Goal: Obtain resource: Obtain resource

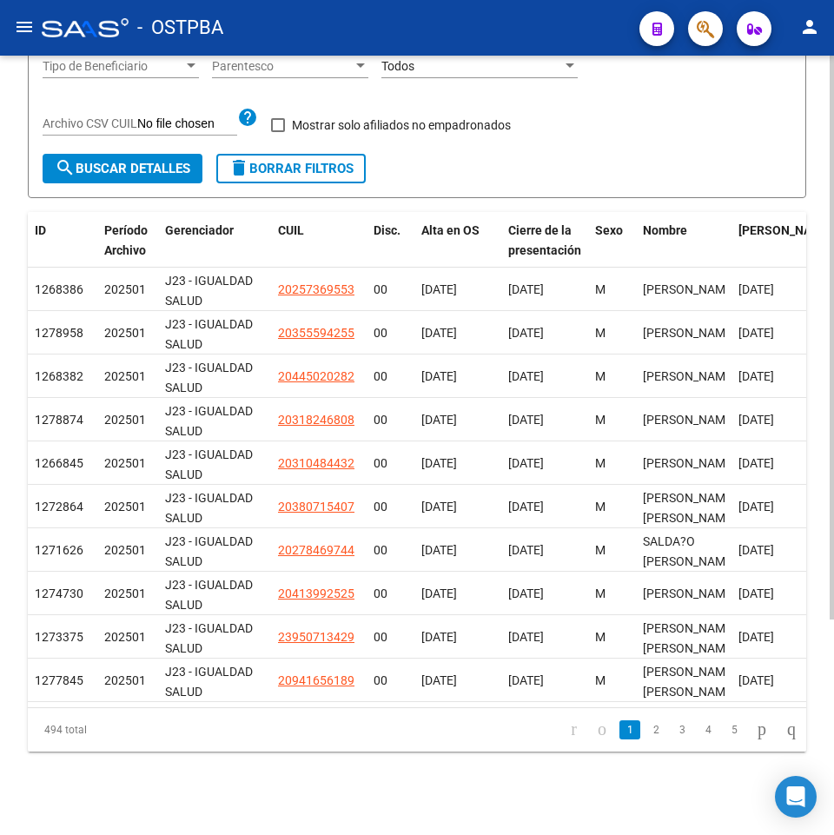
scroll to position [282, 0]
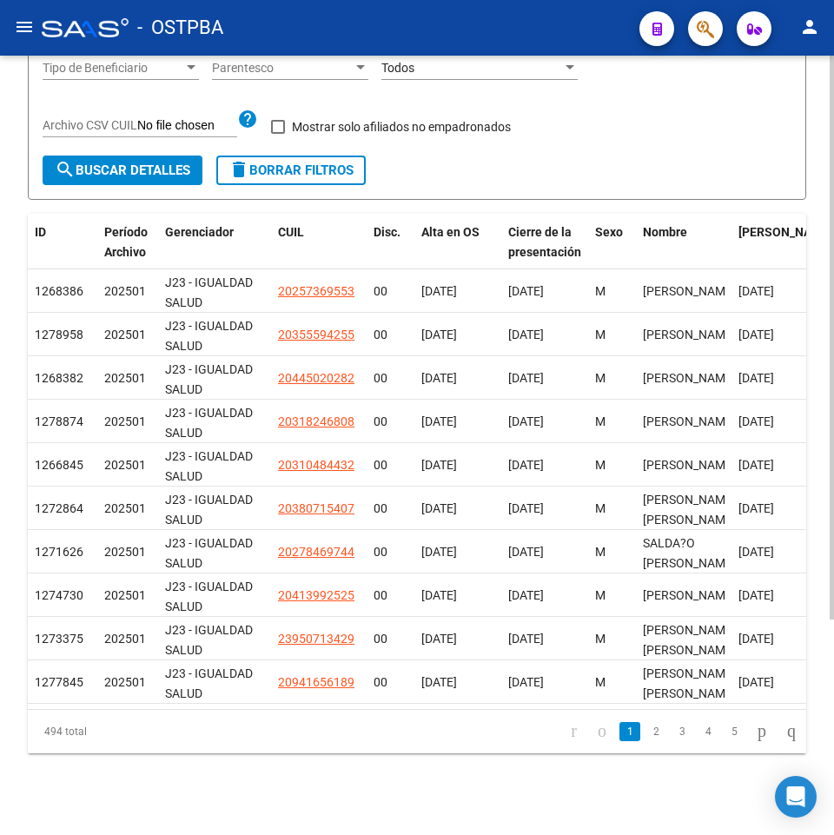
click at [834, 305] on html "menu - OSTPBA person Firma Express Liquidación de Convenios TOTAL x Gerenciador…" at bounding box center [417, 417] width 834 height 835
drag, startPoint x: 829, startPoint y: 311, endPoint x: 831, endPoint y: 240, distance: 71.3
click at [831, 240] on div "Especificaciones Técnicas PADRON SSS - Cronograma Ir al importador de Padrón SS…" at bounding box center [419, 305] width 839 height 1063
click at [826, 257] on div "Especificaciones Técnicas PADRON SSS - Cronograma Ir al importador de Padrón SS…" at bounding box center [417, 305] width 834 height 1063
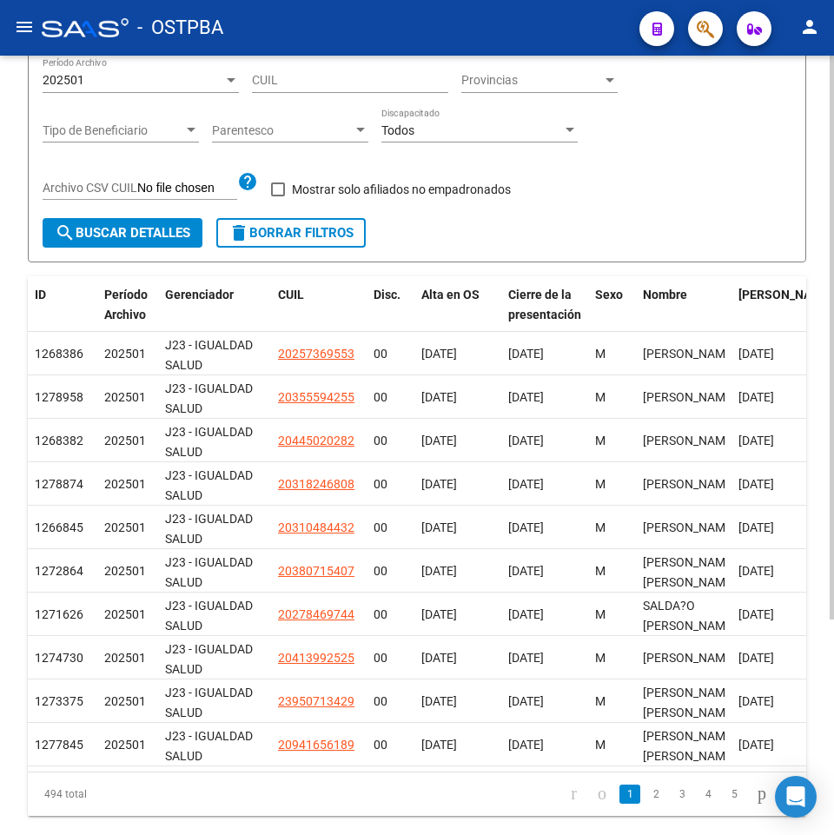
scroll to position [298, 0]
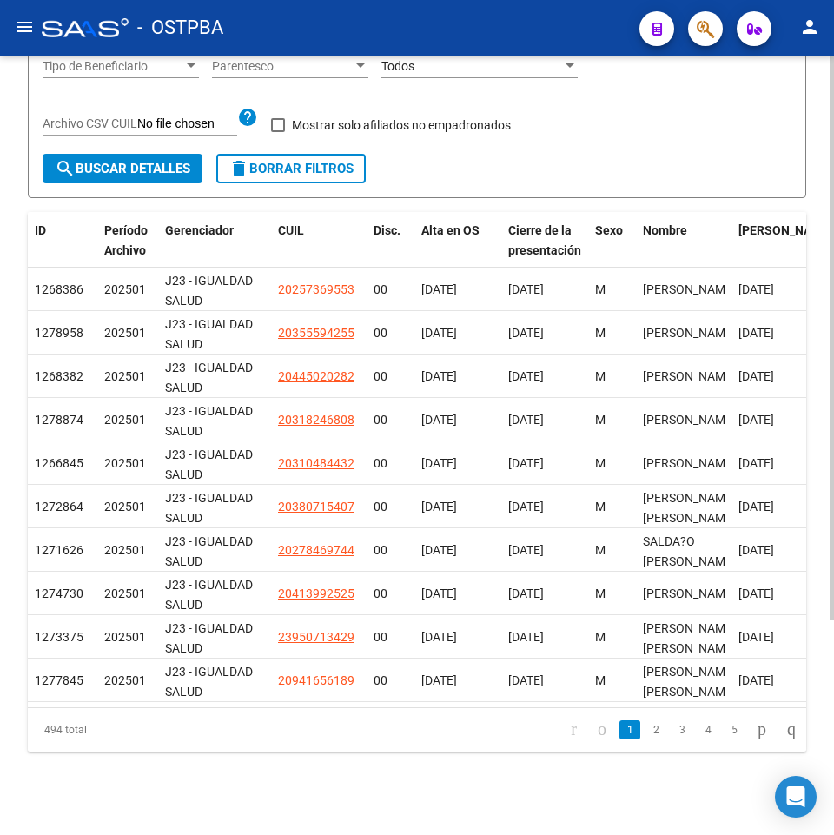
click at [826, 279] on div "Especificaciones Técnicas PADRON SSS - Cronograma Ir al importador de Padrón SS…" at bounding box center [419, 303] width 839 height 1063
click at [832, 308] on div at bounding box center [832, 553] width 4 height 564
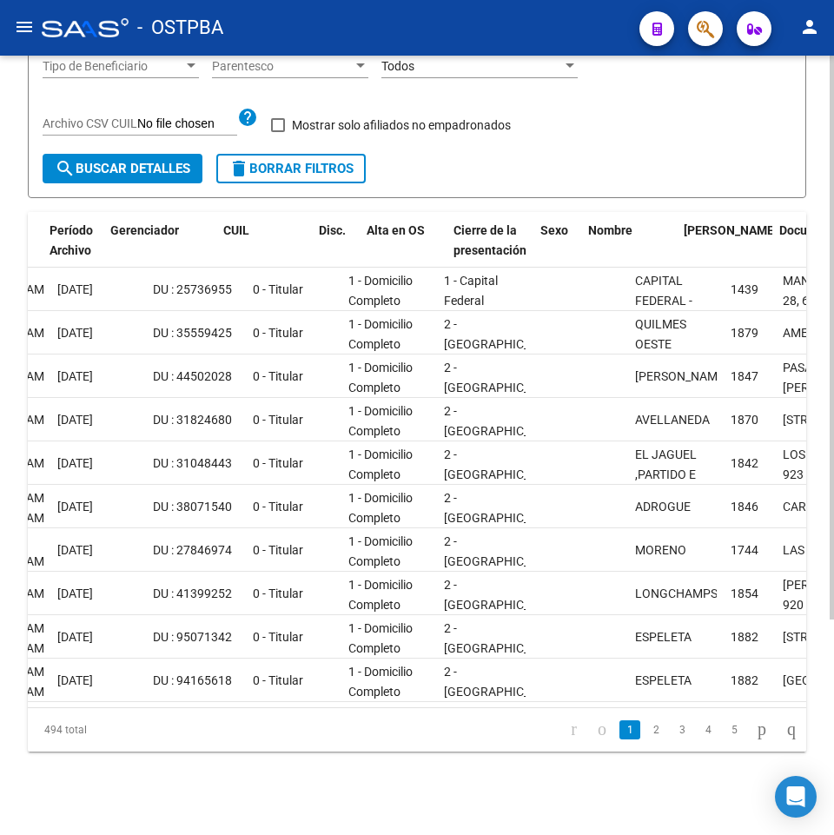
scroll to position [0, 0]
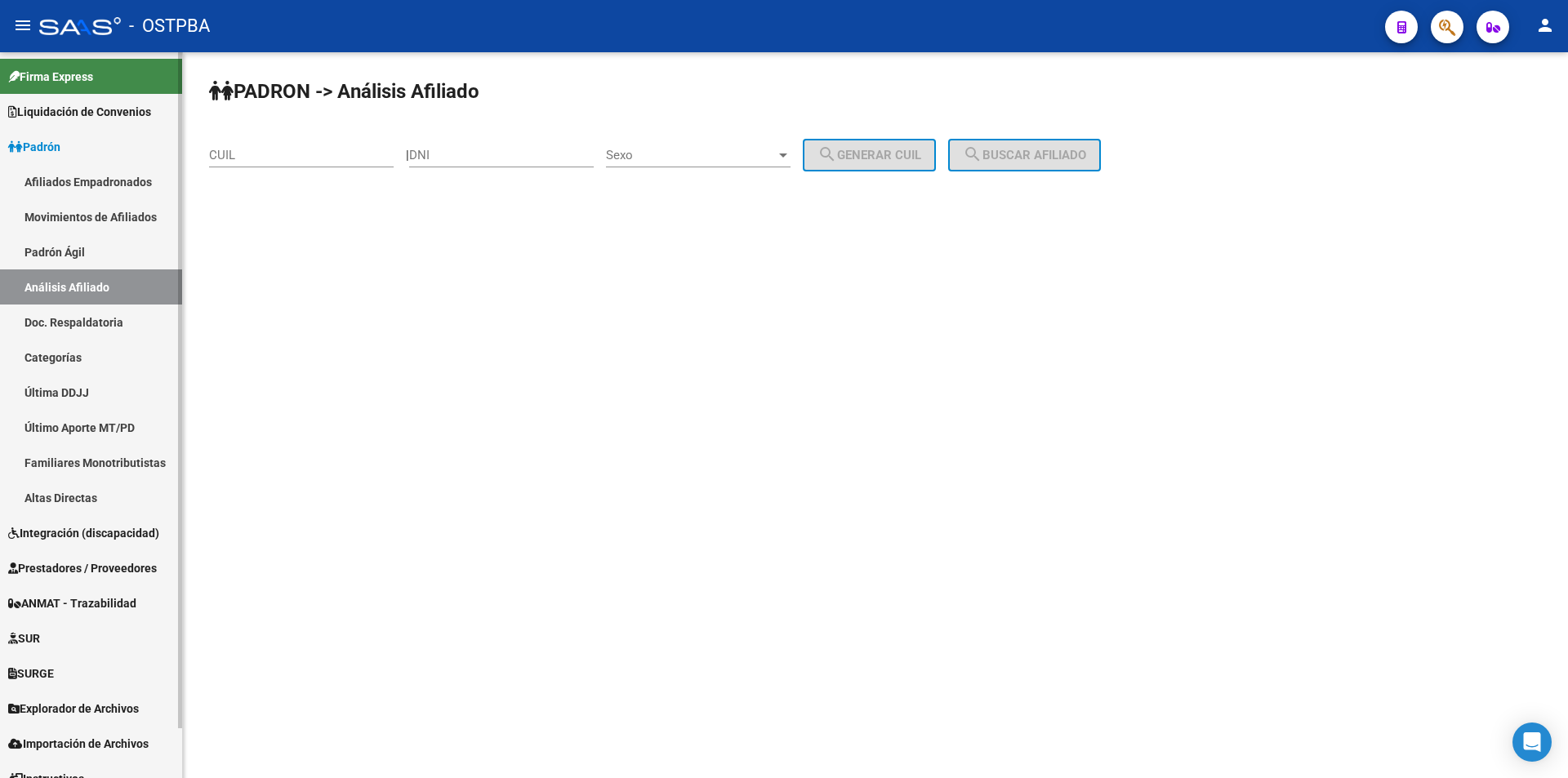
click at [62, 86] on link "Firma Express" at bounding box center [91, 76] width 182 height 35
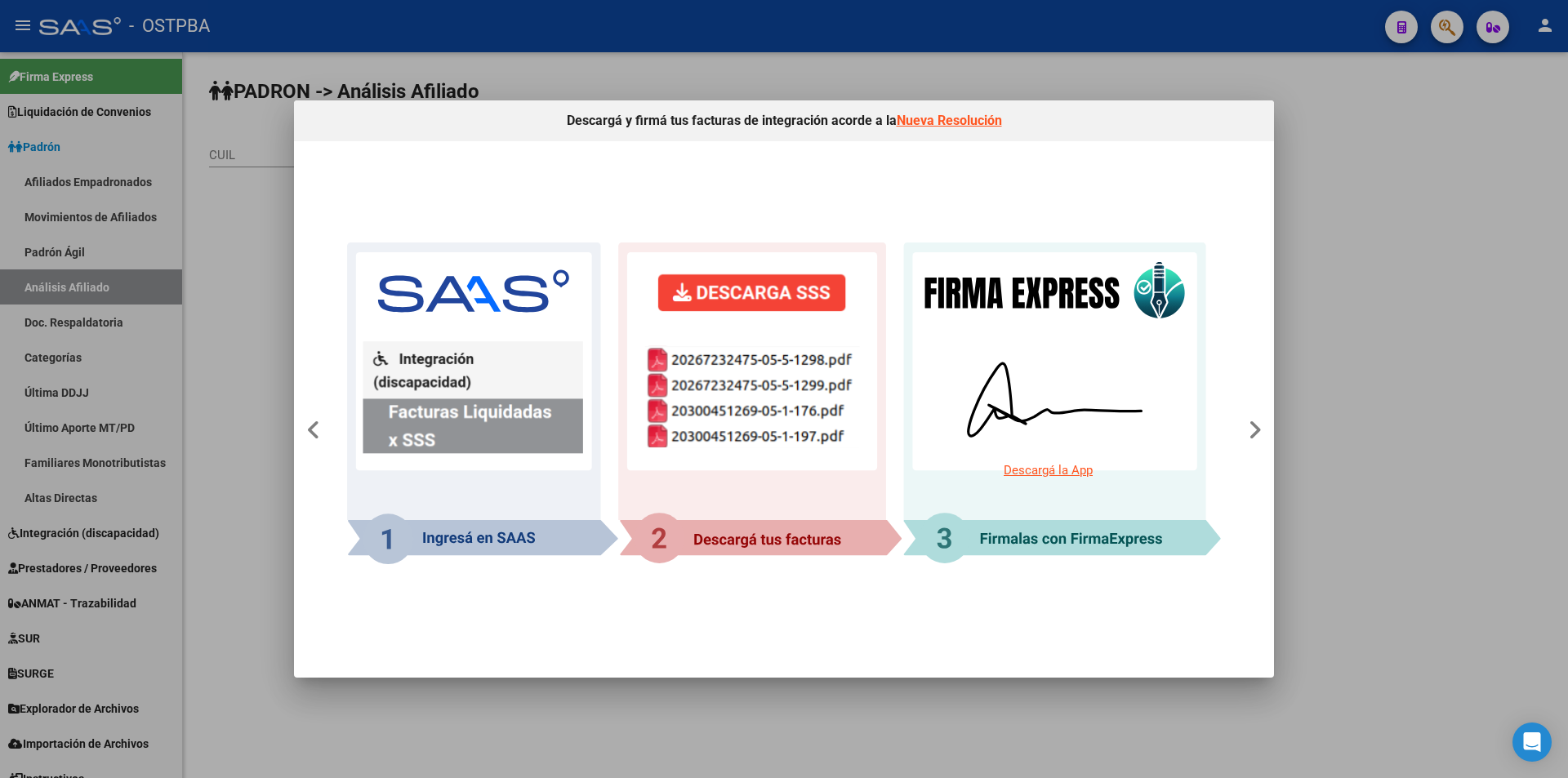
click at [1491, 201] on div at bounding box center [784, 389] width 1568 height 778
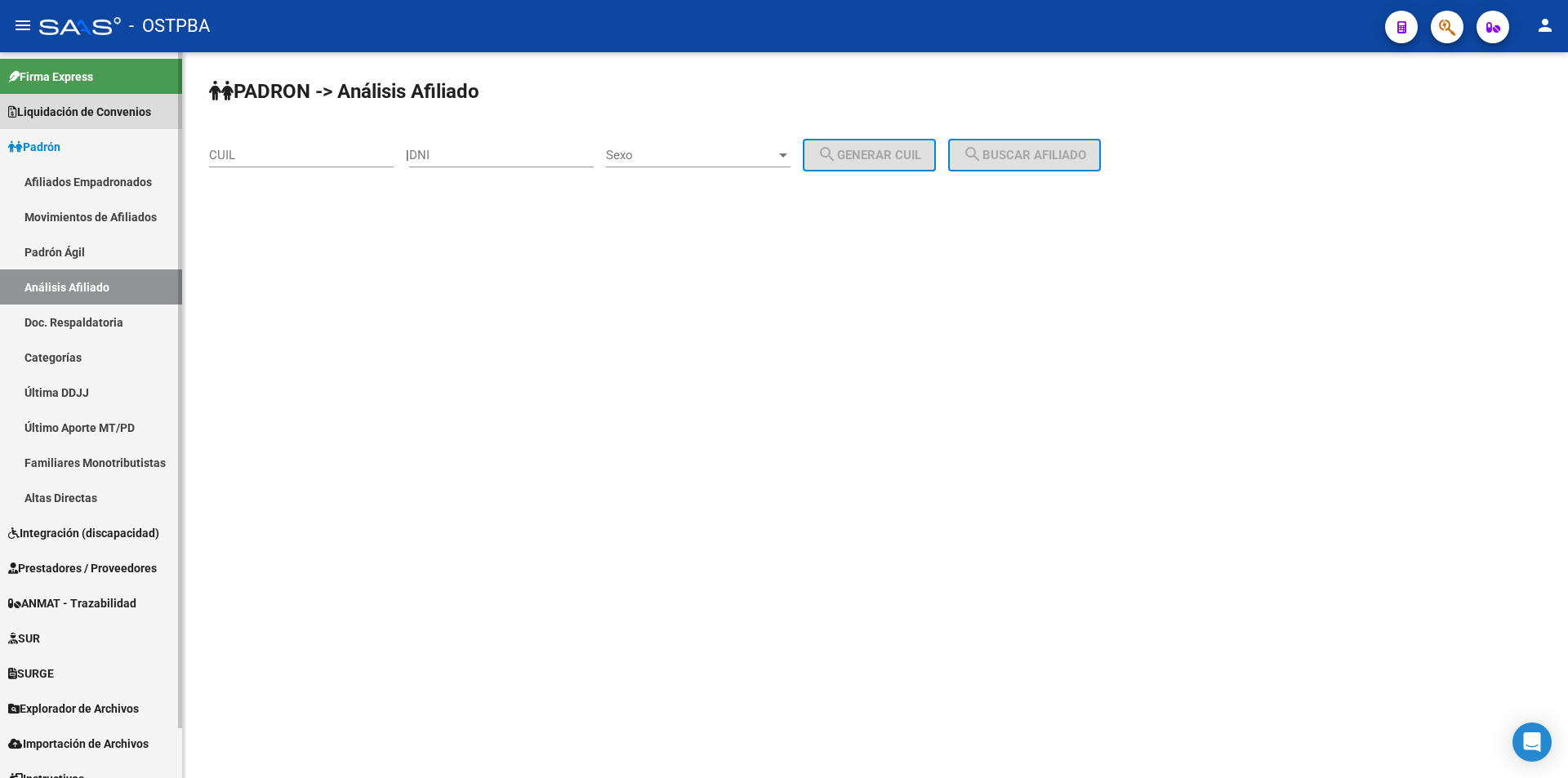
click at [79, 113] on span "Liquidación de Convenios" at bounding box center [80, 111] width 143 height 18
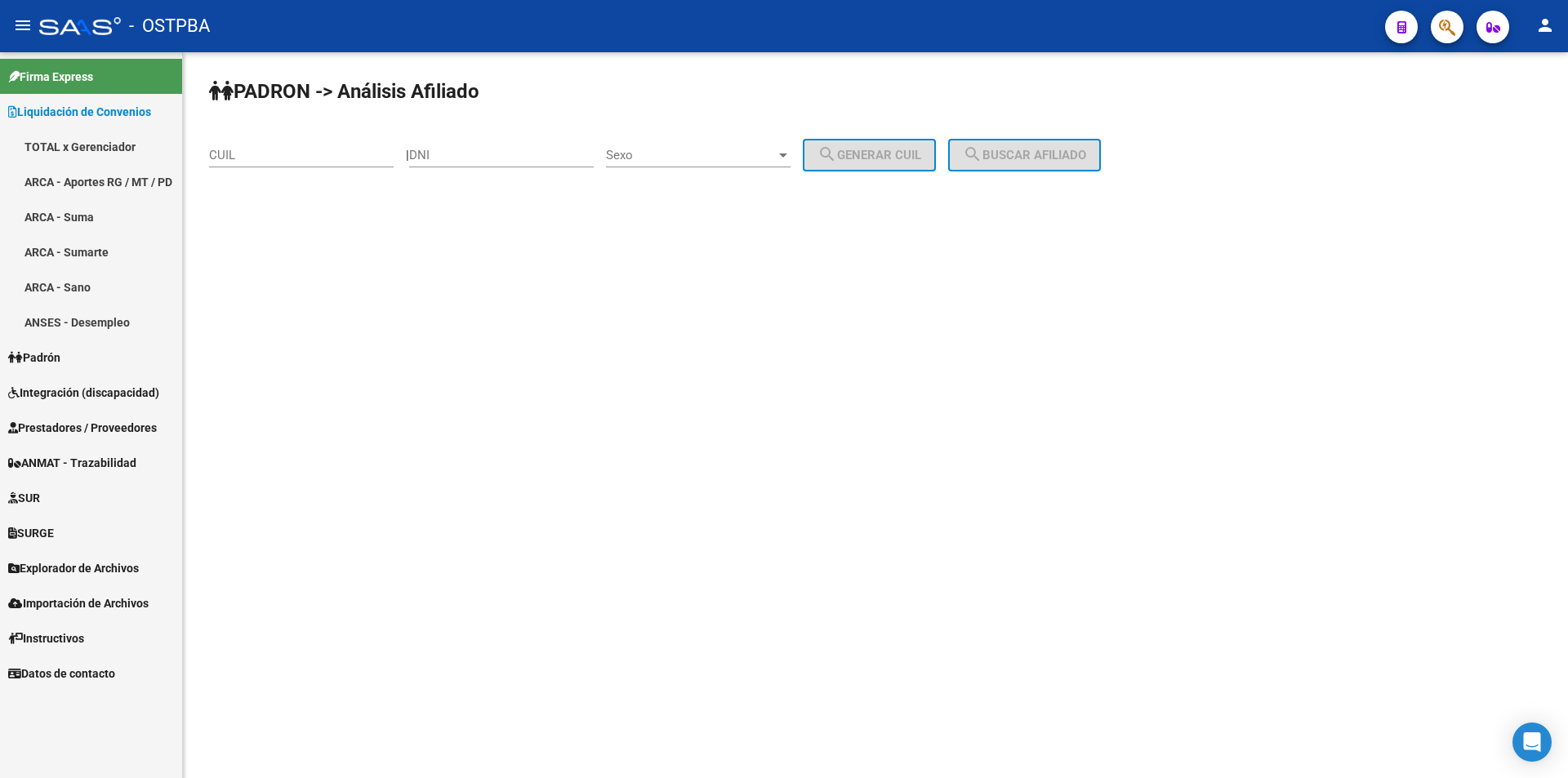
click at [102, 171] on link "ARCA - Aportes RG / MT / PD" at bounding box center [91, 181] width 182 height 35
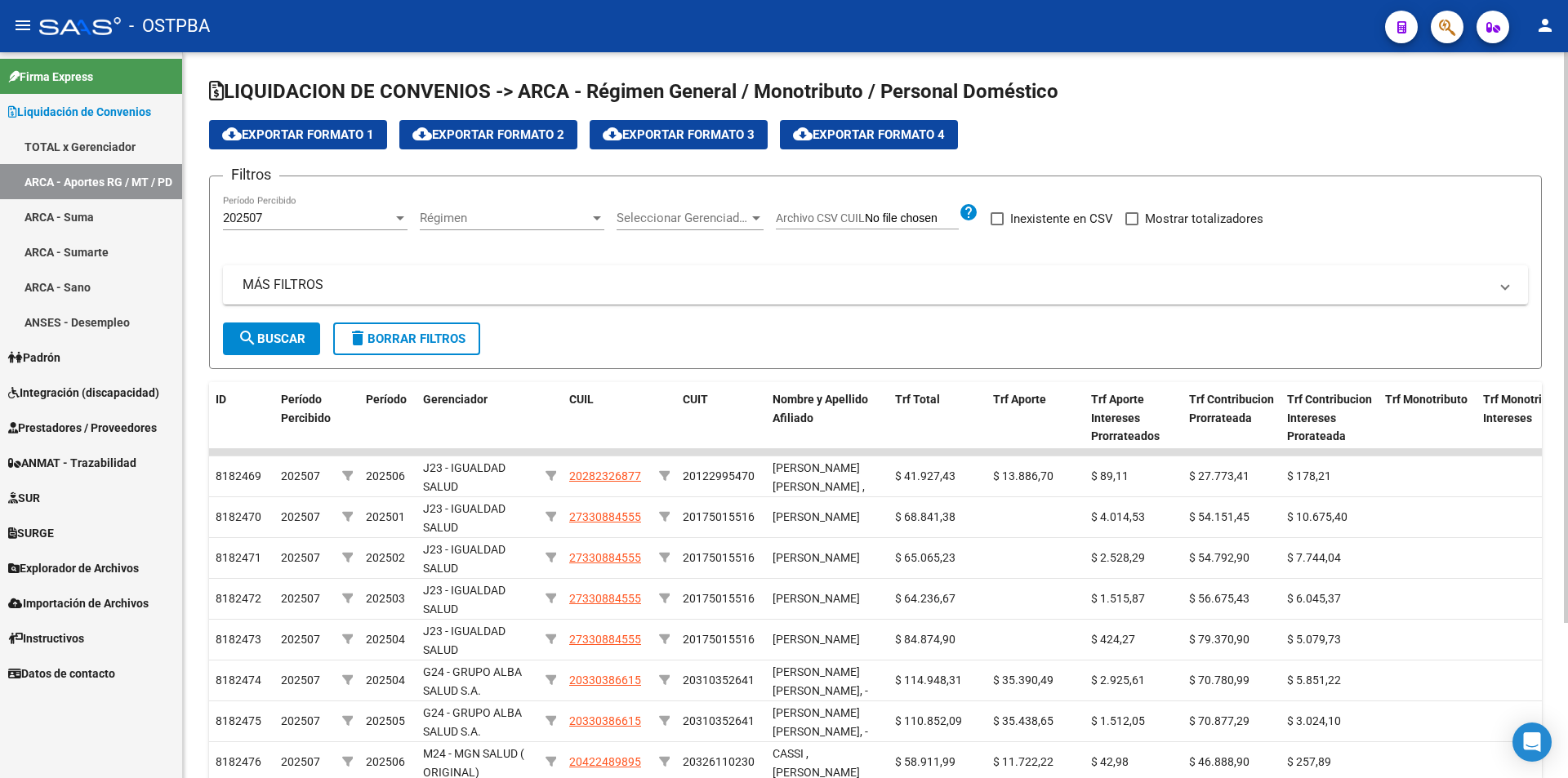
click at [249, 209] on div "202507 Período Percibido" at bounding box center [315, 212] width 184 height 35
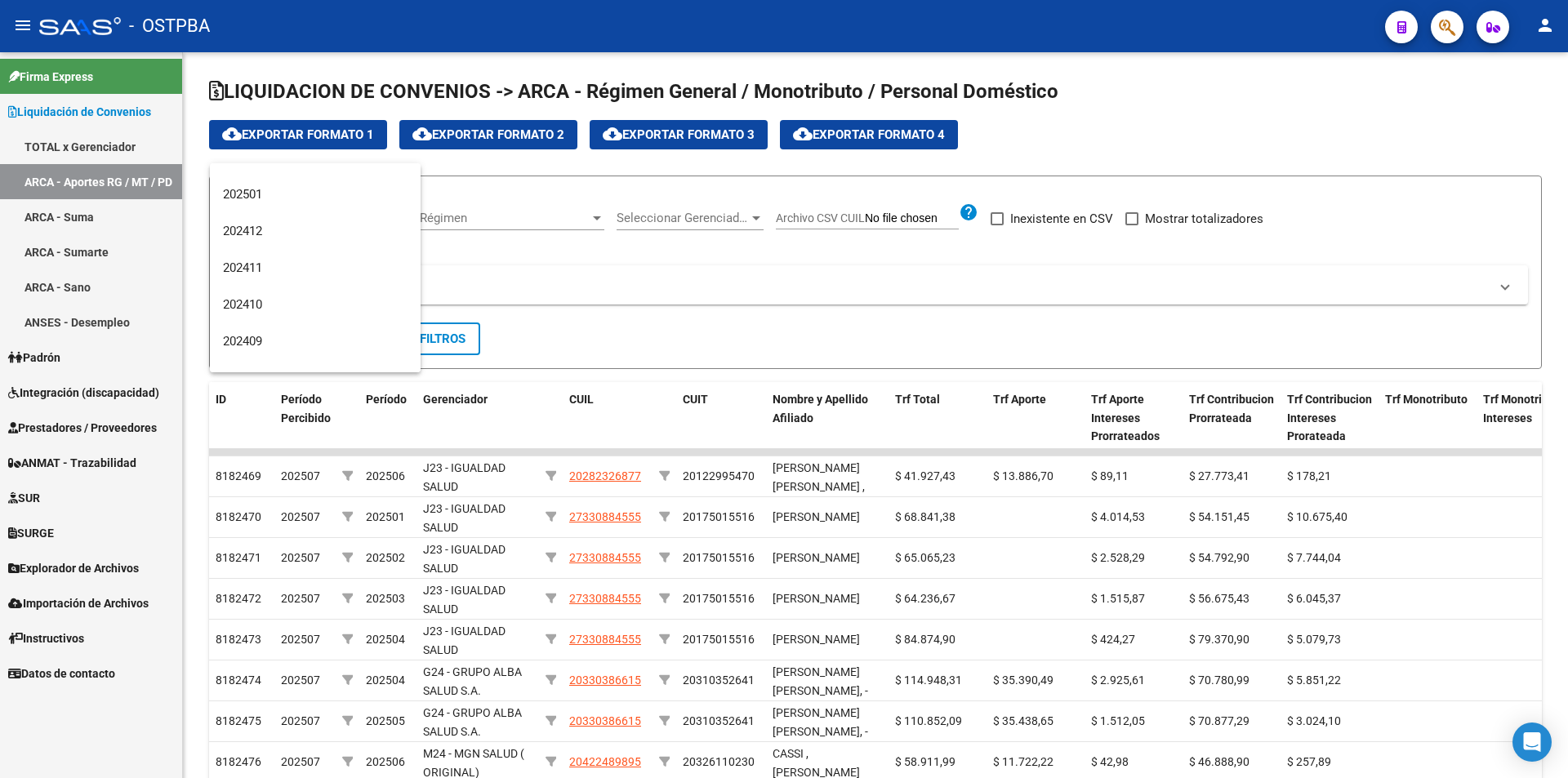
scroll to position [245, 0]
click at [340, 187] on span "202501" at bounding box center [315, 194] width 184 height 37
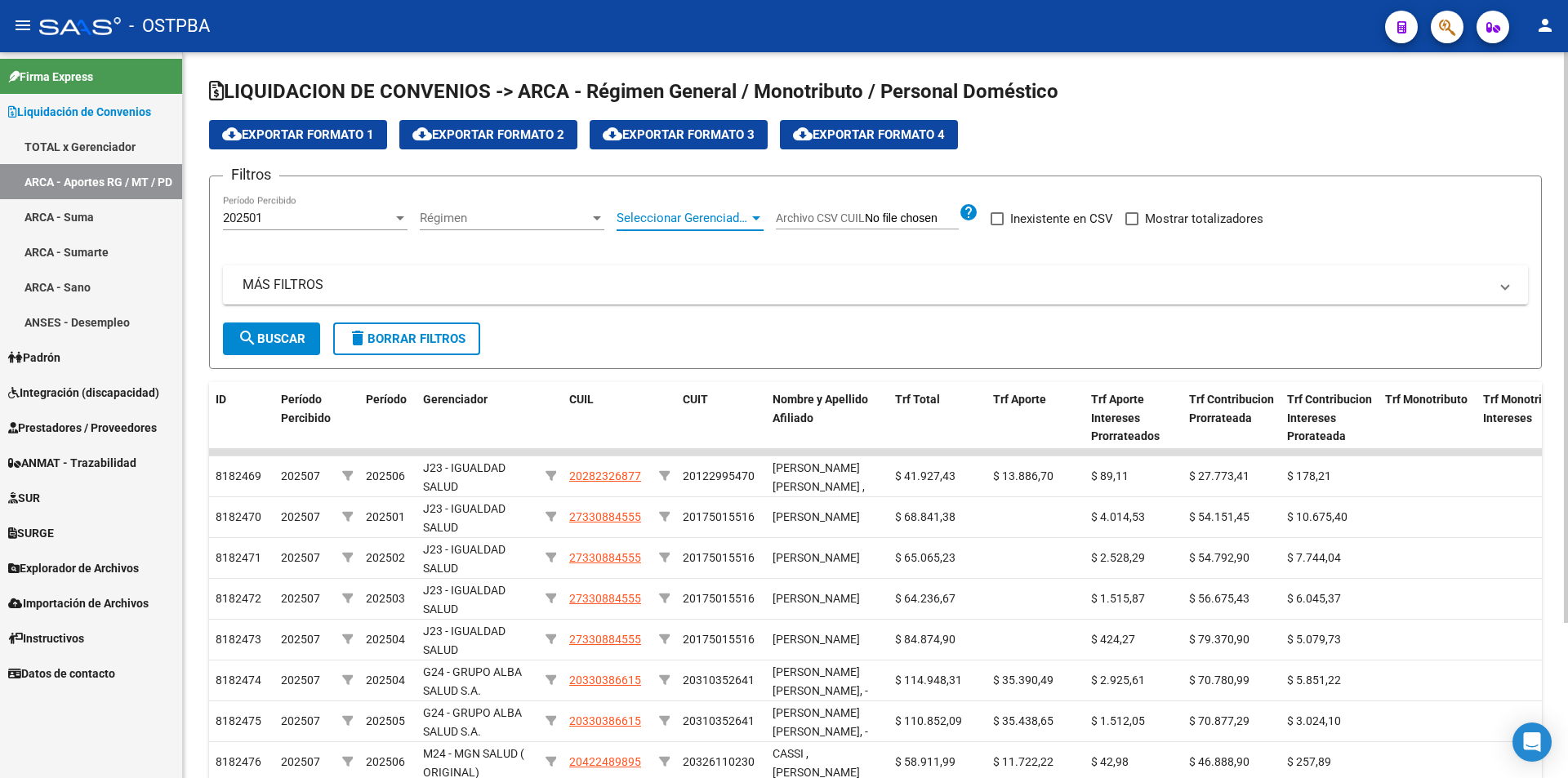
click at [682, 221] on span "Seleccionar Gerenciador" at bounding box center [682, 218] width 133 height 15
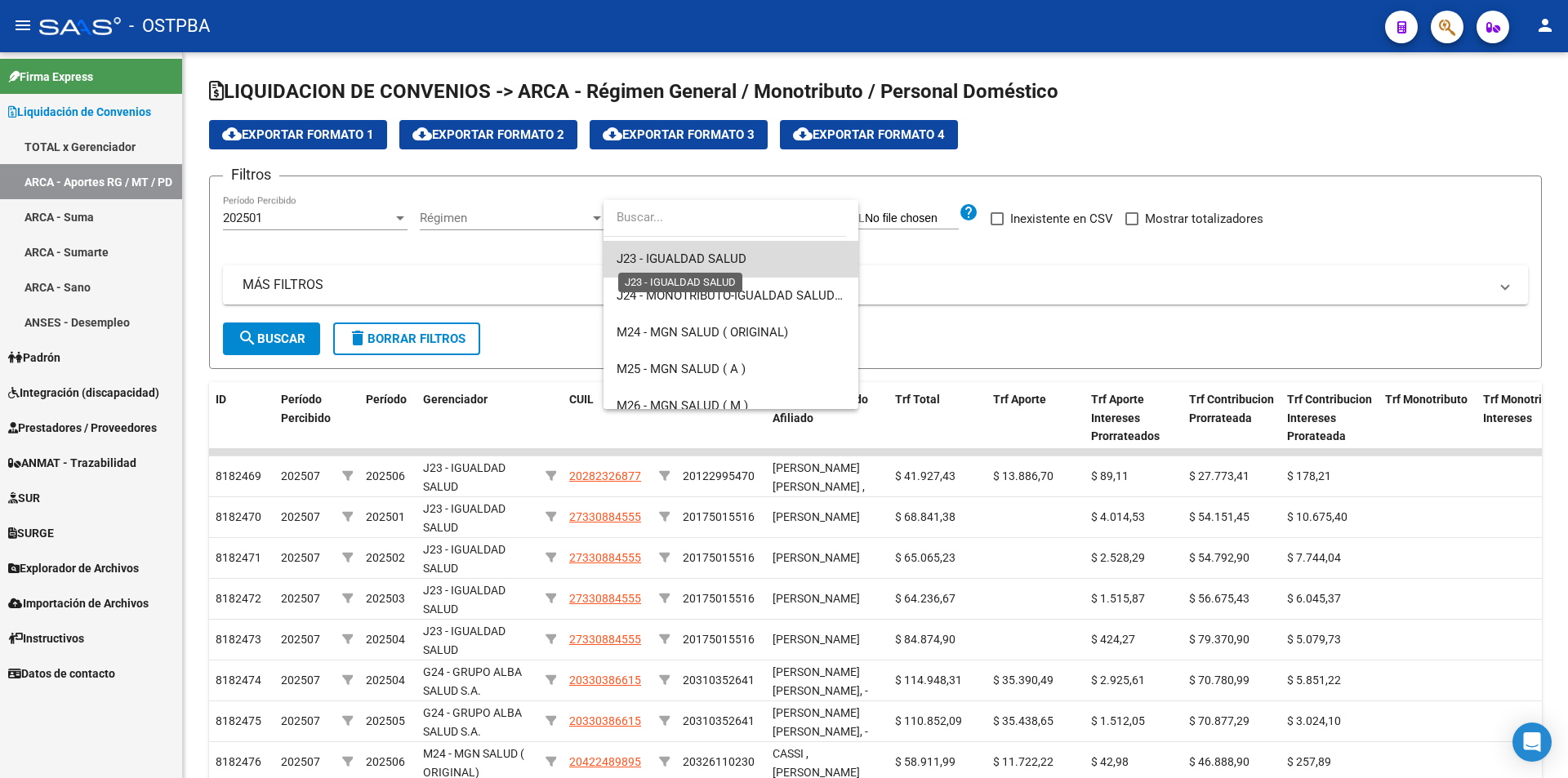
click at [732, 253] on span "J23 - IGUALDAD SALUD" at bounding box center [682, 259] width 130 height 15
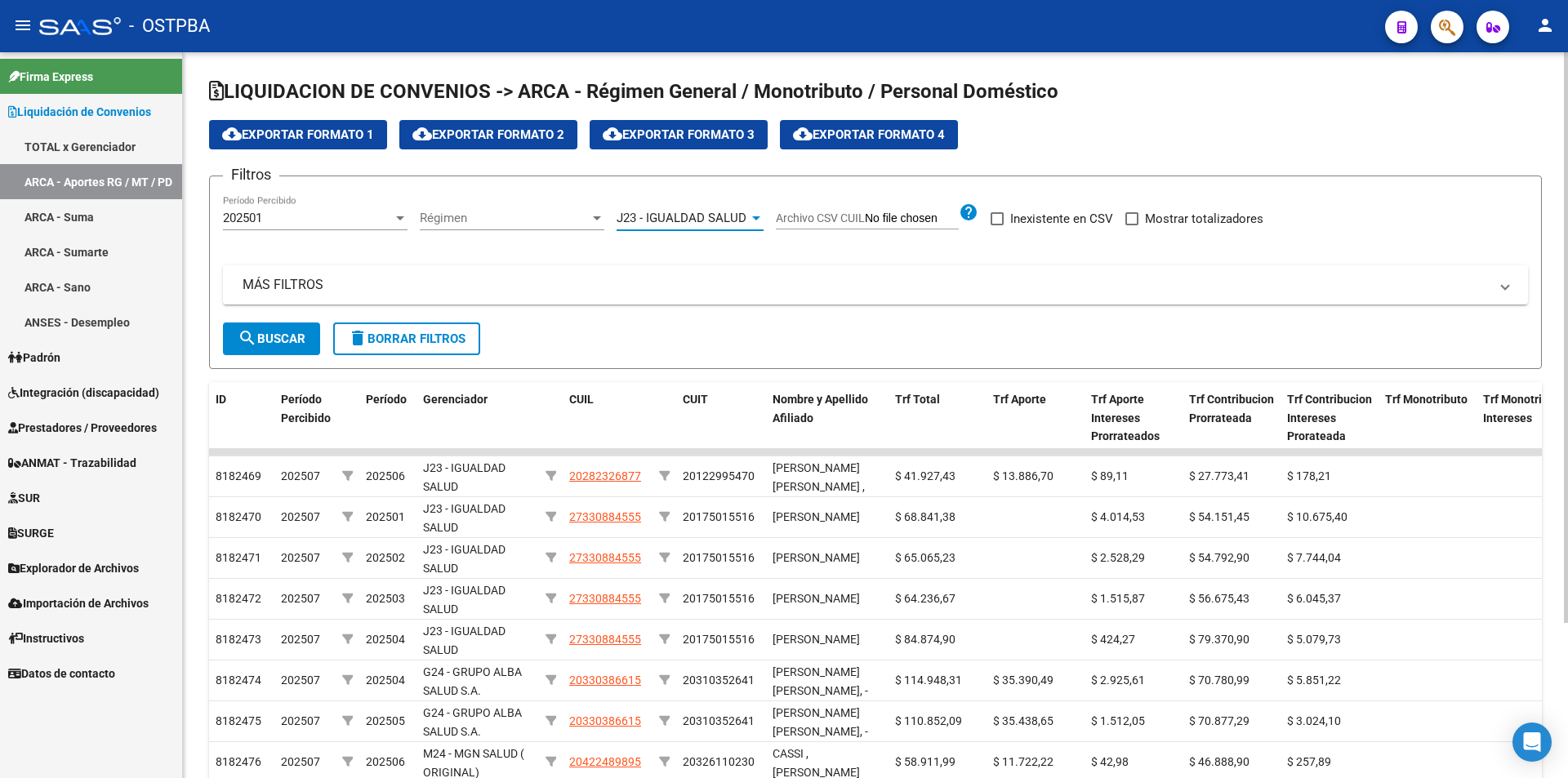
click at [261, 334] on span "search Buscar" at bounding box center [272, 339] width 68 height 15
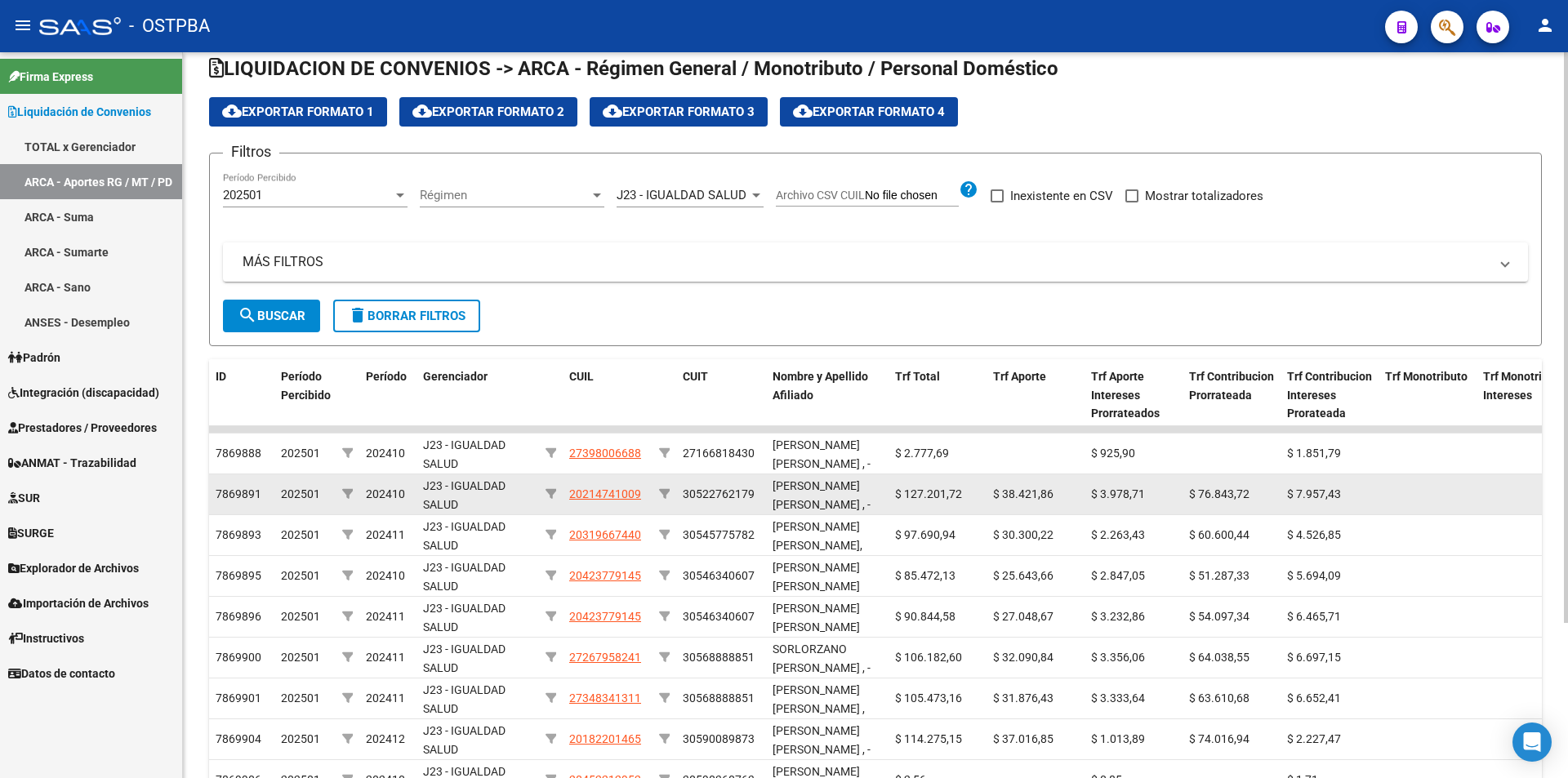
scroll to position [0, 0]
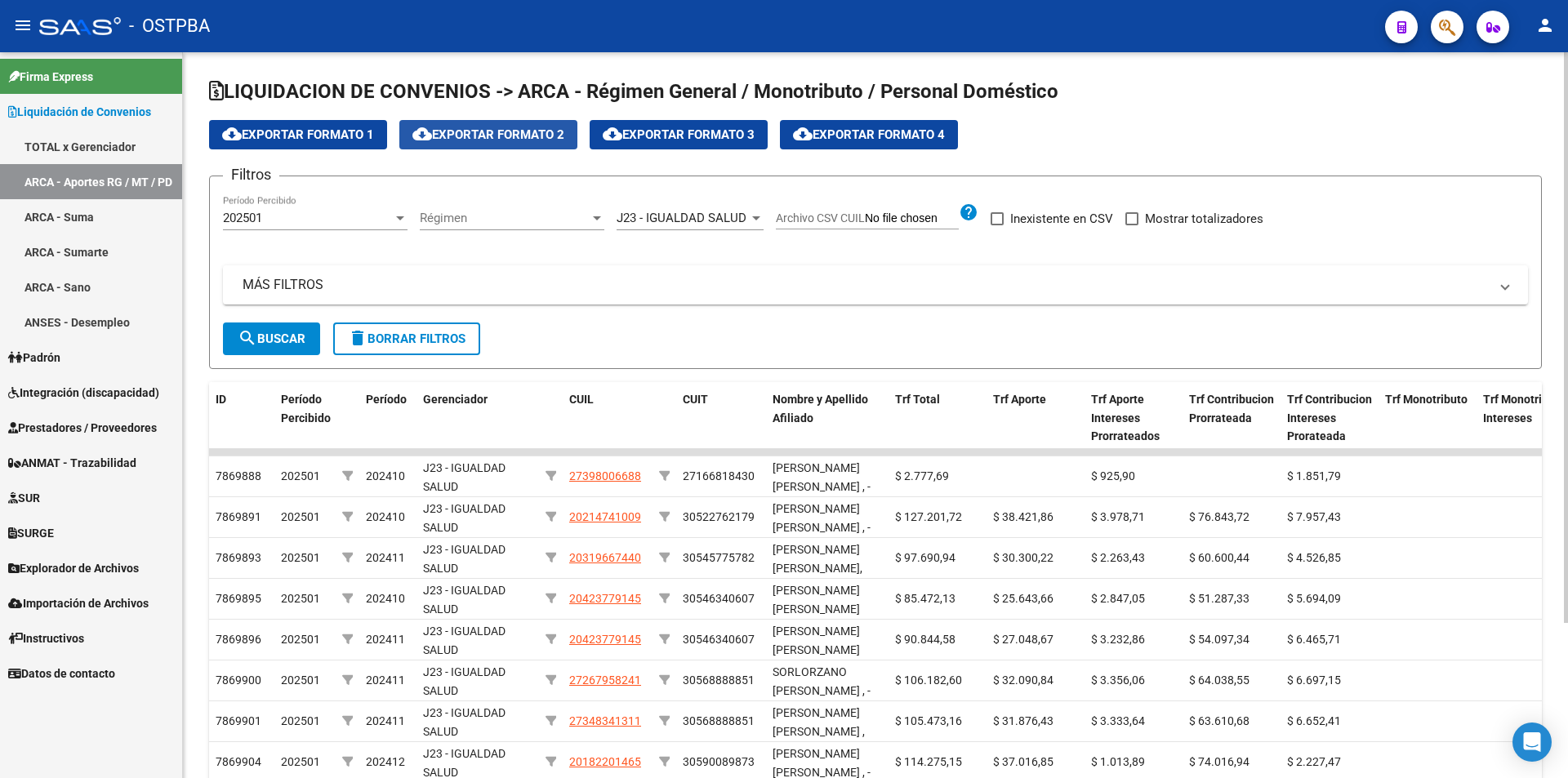
click at [522, 144] on button "cloud_download Exportar Formato 2" at bounding box center [488, 134] width 178 height 29
click at [1153, 217] on span "Mostrar totalizadores" at bounding box center [1204, 218] width 118 height 20
click at [1132, 226] on input "Mostrar totalizadores" at bounding box center [1132, 226] width 1 height 1
checkbox input "true"
click at [290, 339] on span "search Buscar" at bounding box center [272, 339] width 68 height 15
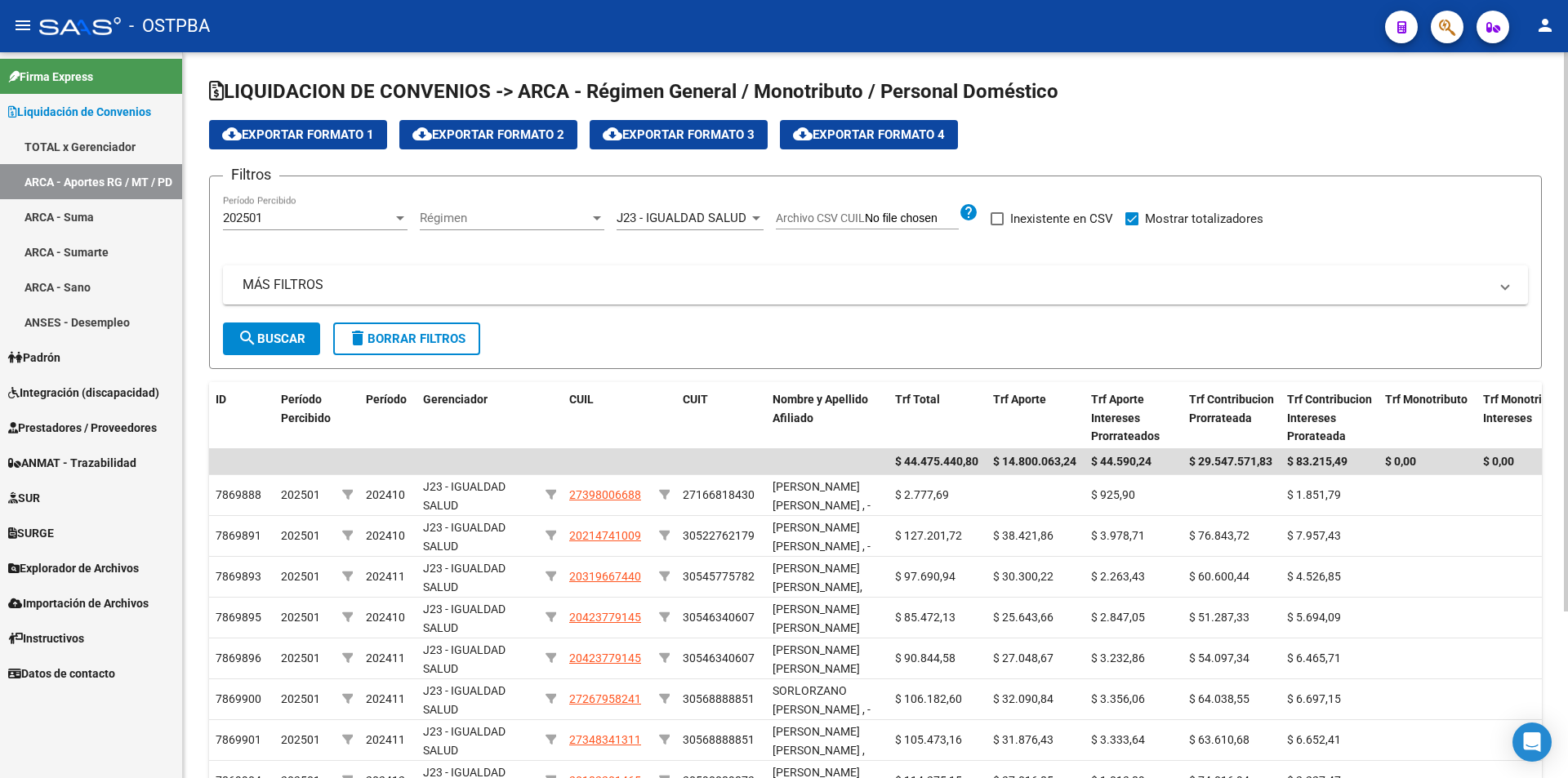
click at [371, 227] on div "202501 Período Percibido" at bounding box center [315, 212] width 184 height 35
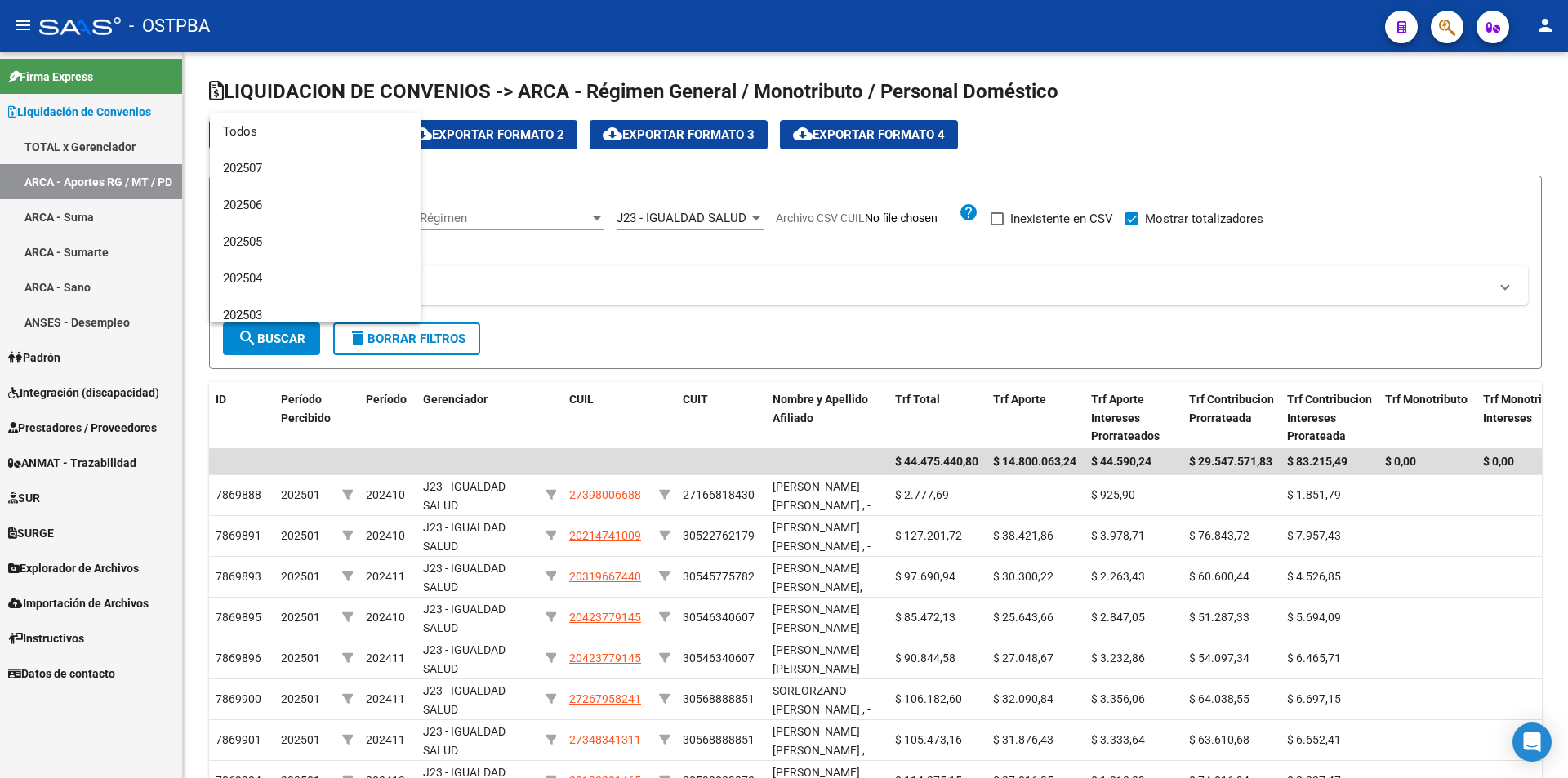
scroll to position [171, 0]
click at [371, 191] on span "202502" at bounding box center [315, 180] width 184 height 37
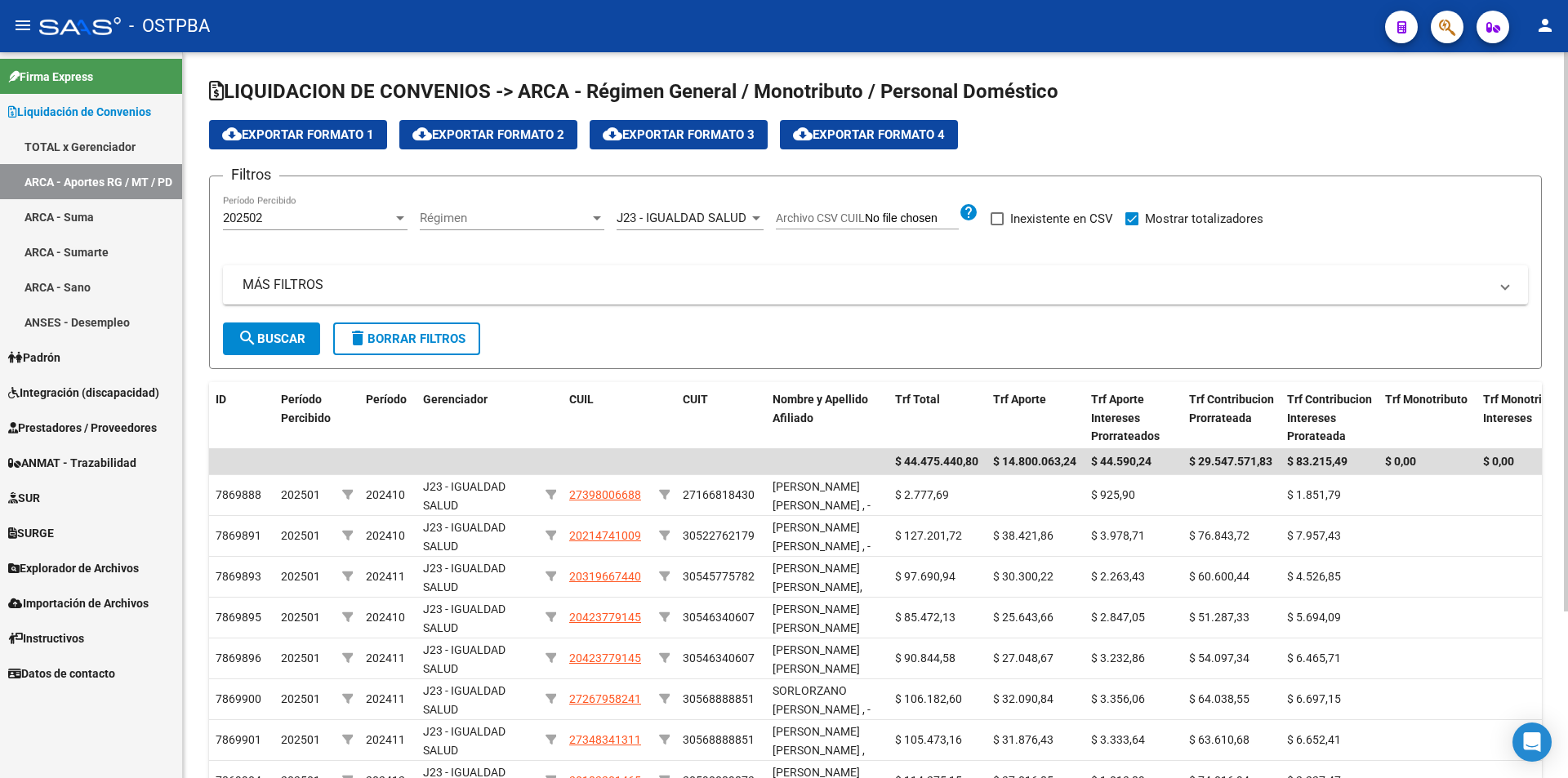
click at [290, 357] on form "Filtros 202502 Período Percibido Régimen Régimen J23 - IGUALDAD SALUD Seleccion…" at bounding box center [875, 272] width 1333 height 194
click at [290, 344] on span "search Buscar" at bounding box center [272, 339] width 68 height 15
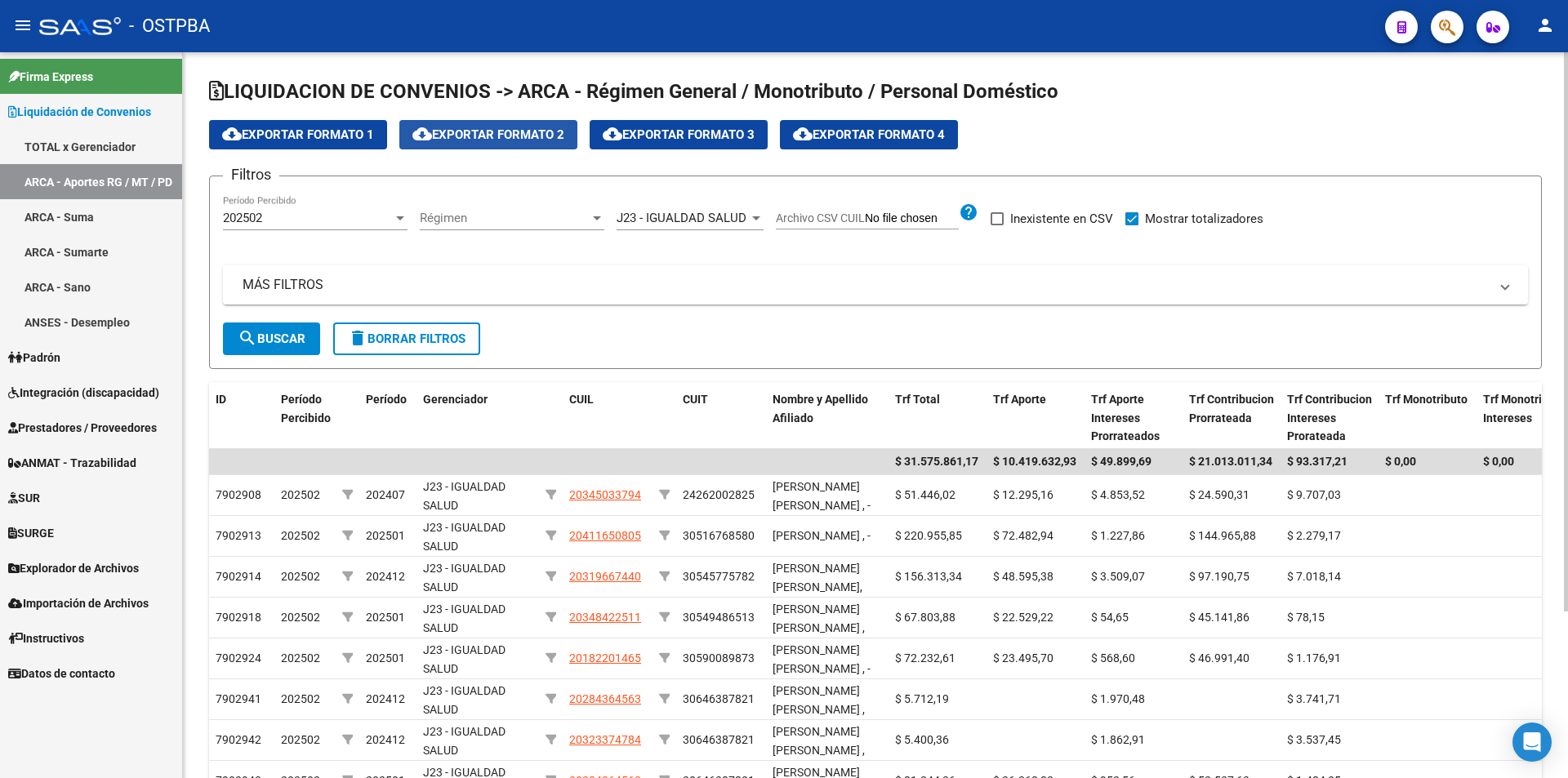
click at [460, 140] on span "cloud_download Exportar Formato 2" at bounding box center [489, 135] width 152 height 15
click at [342, 222] on div "202502" at bounding box center [307, 218] width 170 height 15
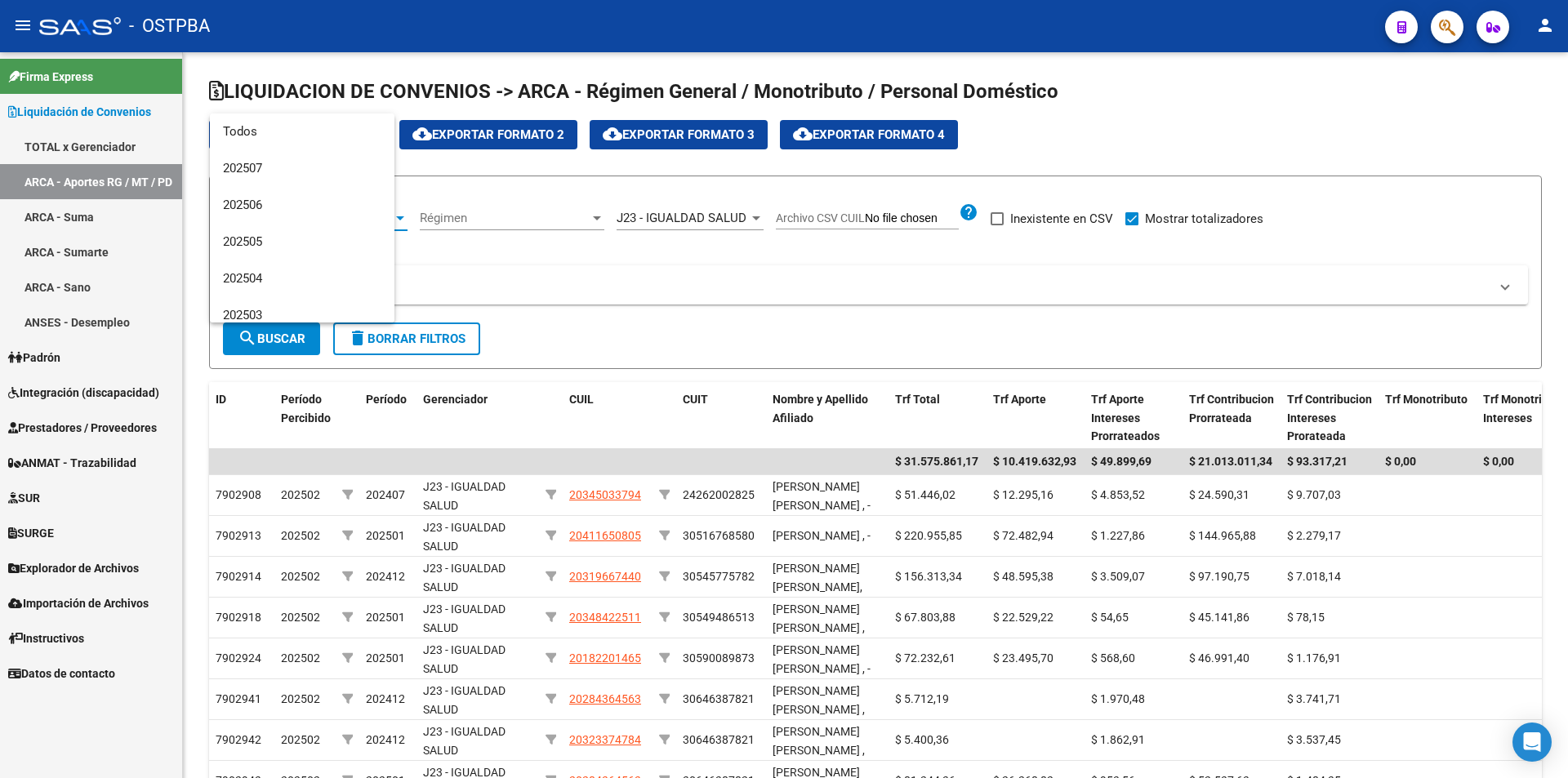
scroll to position [134, 0]
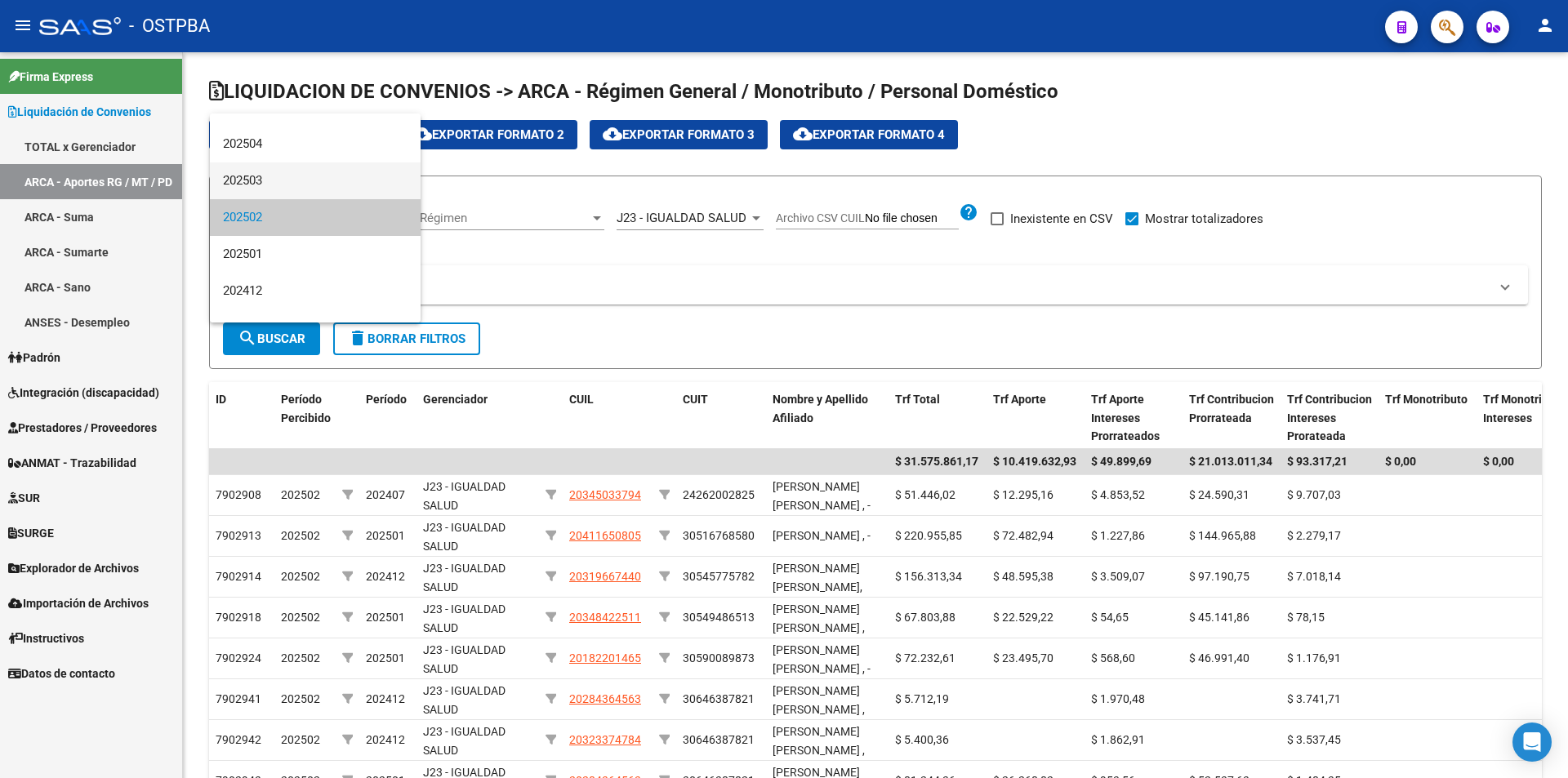
click at [315, 177] on span "202503" at bounding box center [315, 180] width 184 height 37
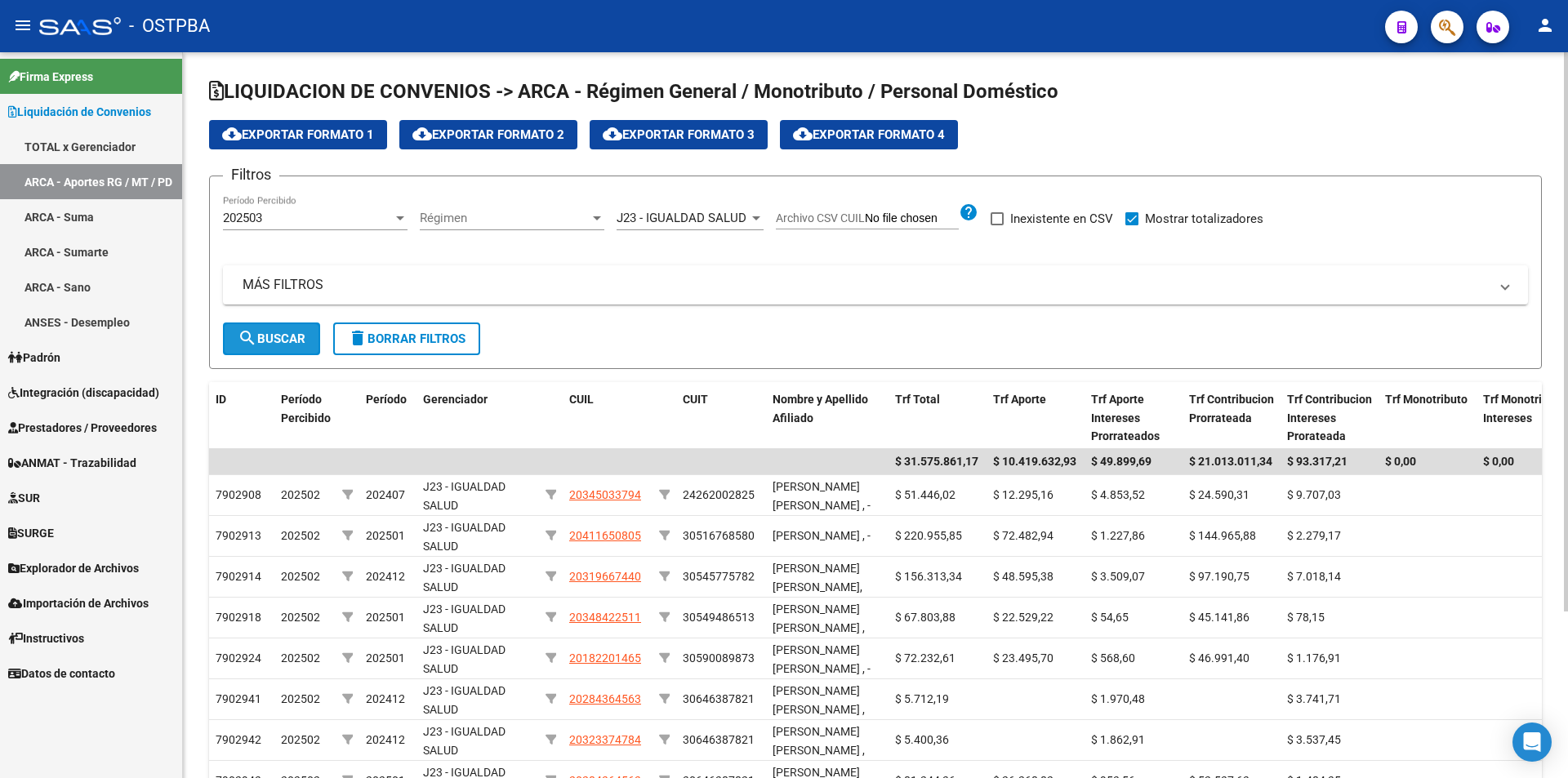
click at [281, 338] on span "search Buscar" at bounding box center [272, 339] width 68 height 15
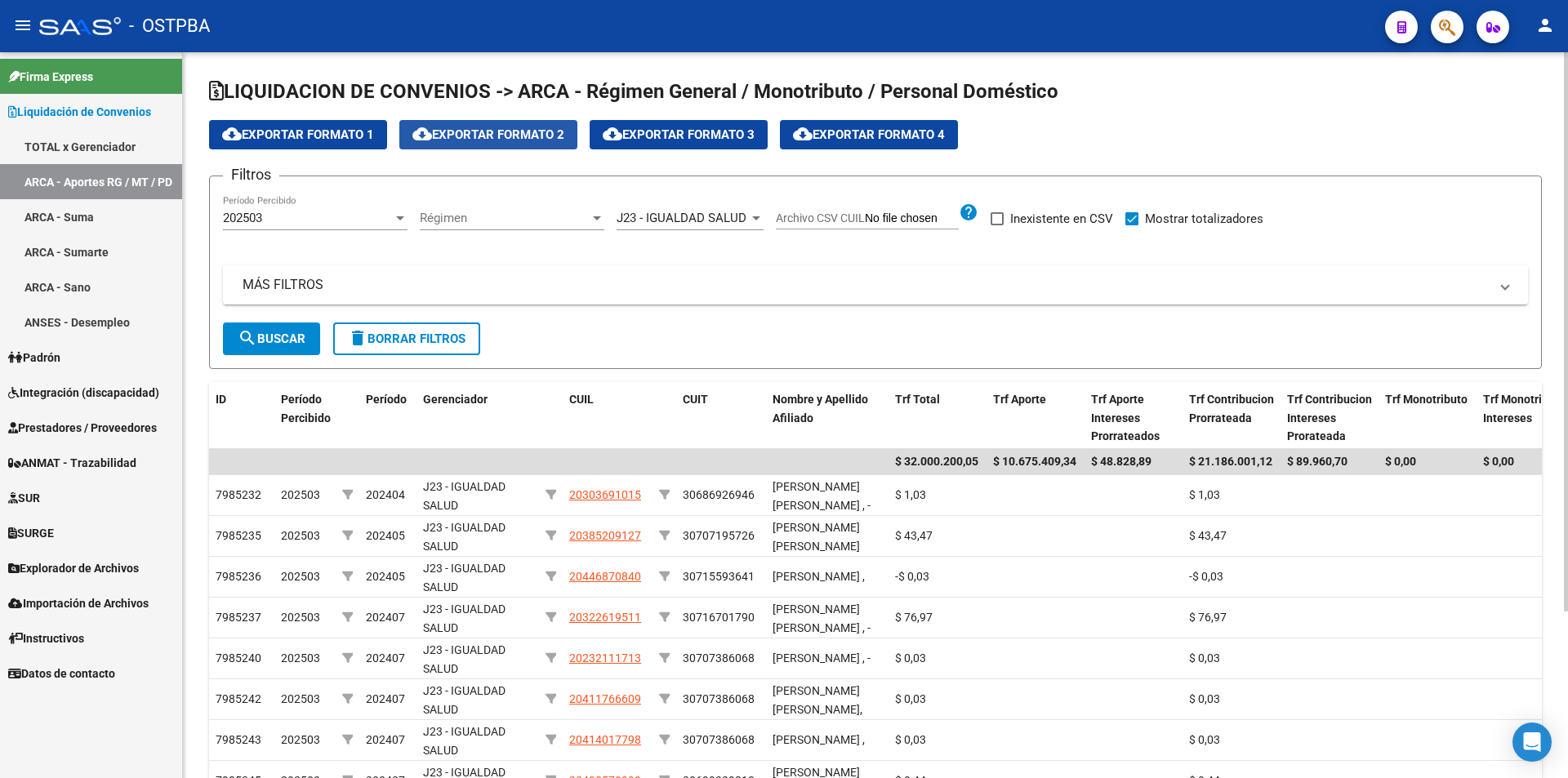
click at [450, 131] on span "cloud_download Exportar Formato 2" at bounding box center [489, 135] width 152 height 15
